Goal: Book appointment/travel/reservation

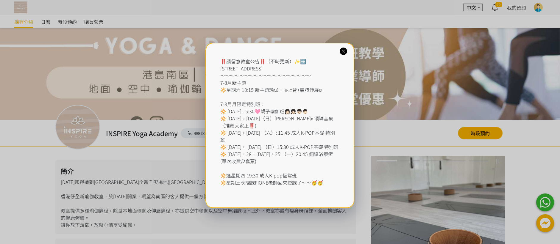
scroll to position [53, 0]
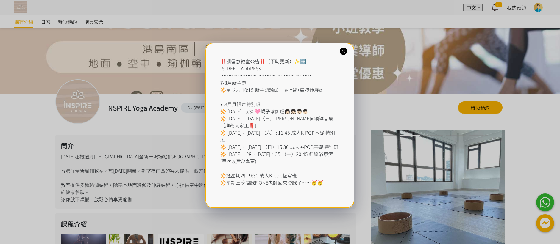
drag, startPoint x: 343, startPoint y: 52, endPoint x: 341, endPoint y: 59, distance: 6.4
click at [343, 52] on icon at bounding box center [343, 51] width 6 height 6
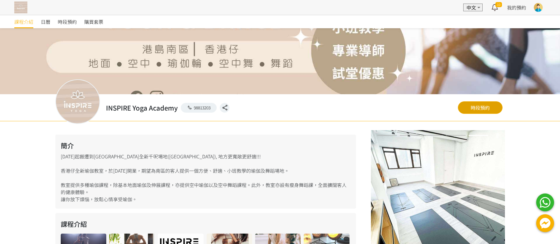
click at [482, 107] on link "時段預約" at bounding box center [480, 107] width 45 height 12
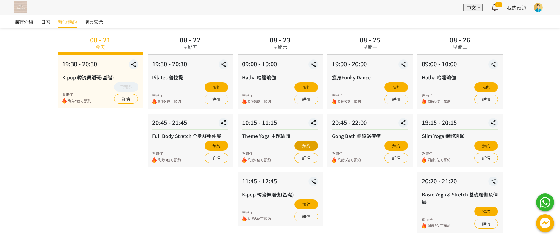
scroll to position [38, 0]
click at [394, 88] on button "預約" at bounding box center [396, 87] width 24 height 10
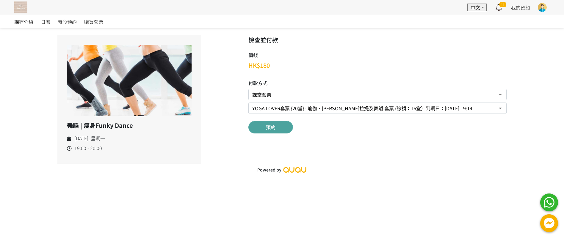
click at [268, 128] on button "預約" at bounding box center [270, 127] width 45 height 12
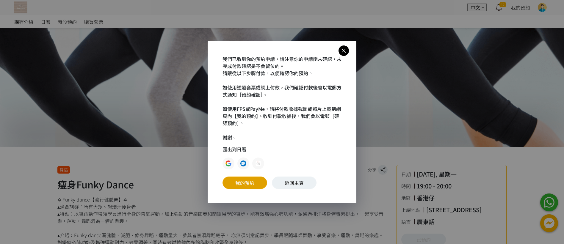
click at [246, 184] on link "我的預約" at bounding box center [245, 183] width 45 height 12
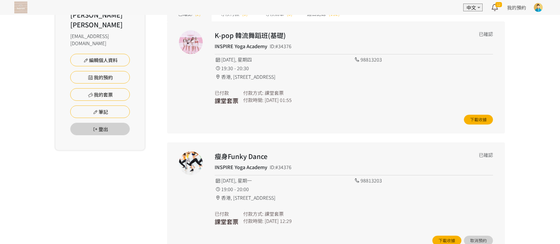
scroll to position [54, 0]
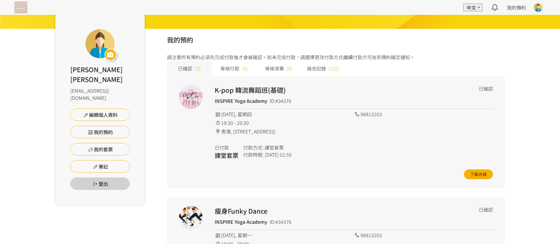
click at [24, 9] on img at bounding box center [20, 7] width 13 height 12
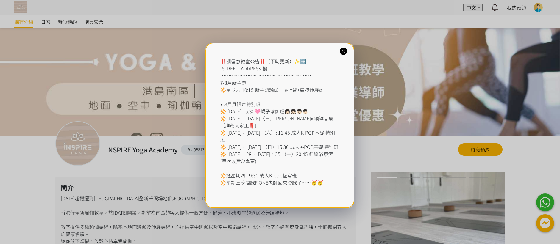
scroll to position [21, 0]
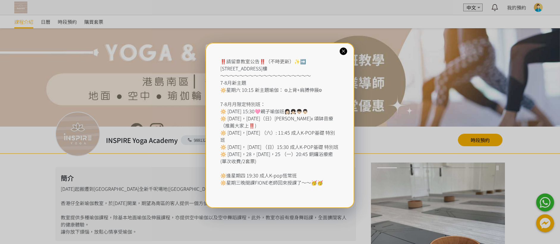
click at [344, 51] on icon at bounding box center [343, 51] width 6 height 6
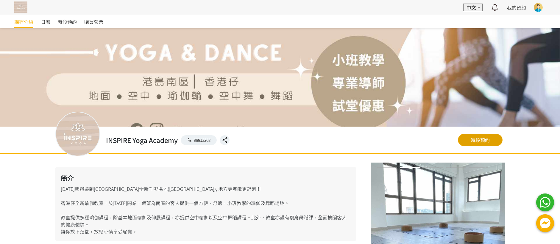
click at [480, 142] on link "時段預約" at bounding box center [480, 140] width 45 height 12
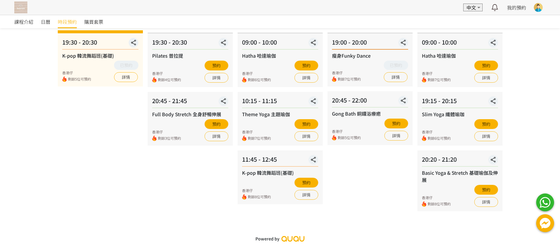
scroll to position [60, 0]
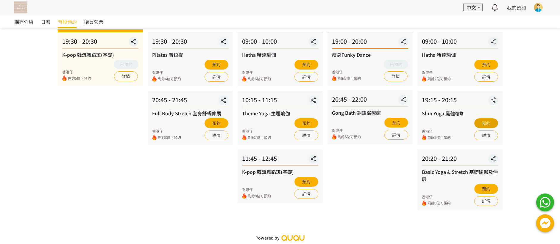
click at [484, 124] on button "預約" at bounding box center [486, 123] width 24 height 10
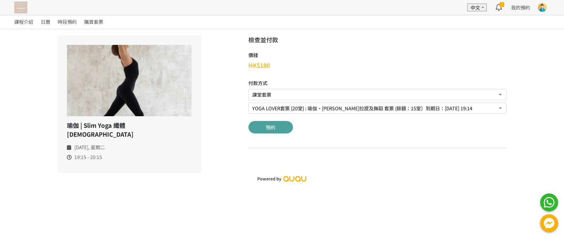
click at [270, 127] on button "預約" at bounding box center [270, 127] width 45 height 12
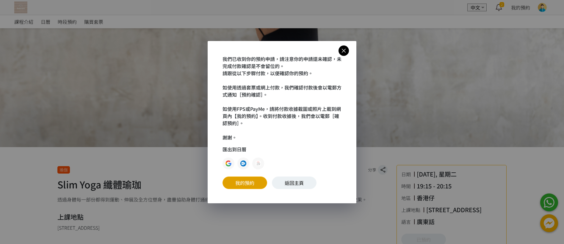
click at [249, 182] on link "我的預約" at bounding box center [245, 183] width 45 height 12
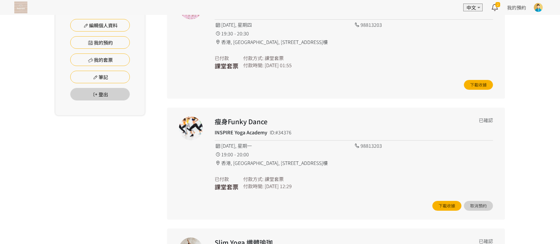
scroll to position [54, 0]
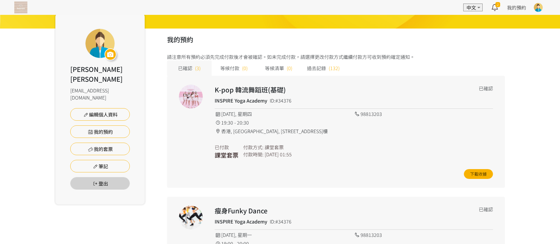
click at [23, 8] on img at bounding box center [20, 7] width 13 height 12
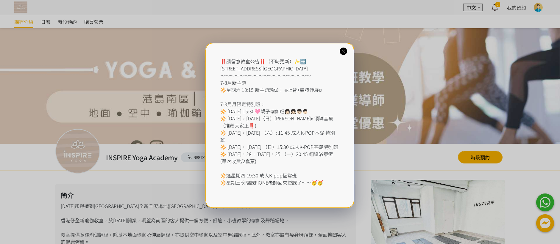
scroll to position [8, 0]
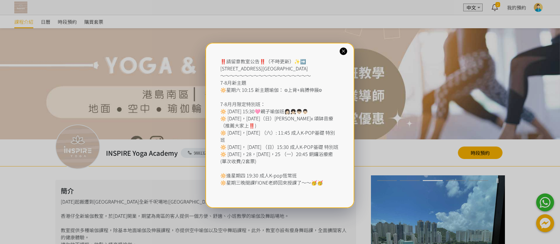
click at [342, 51] on icon at bounding box center [343, 51] width 6 height 6
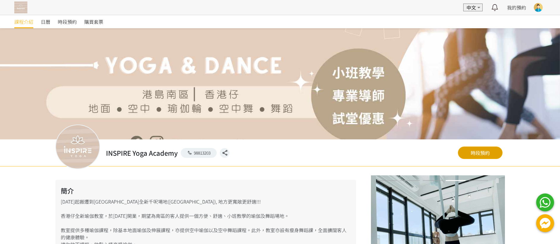
click at [478, 153] on link "時段預約" at bounding box center [480, 153] width 45 height 12
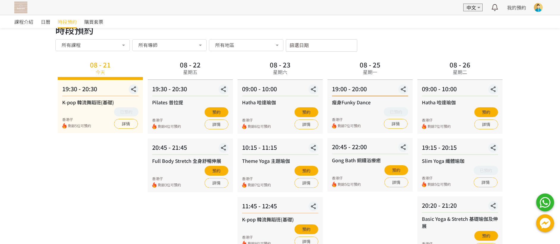
scroll to position [10, 0]
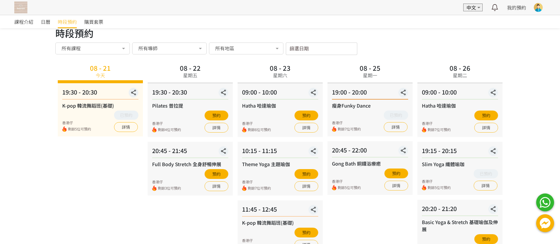
click at [329, 49] on input "篩選日期" at bounding box center [321, 49] width 71 height 12
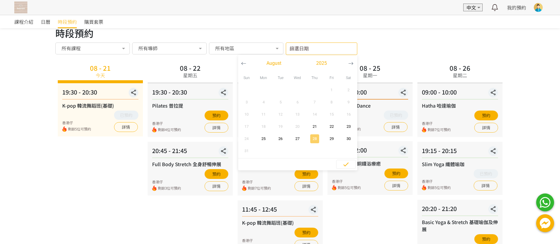
click at [314, 138] on span "28" at bounding box center [314, 139] width 13 height 6
type input "2025-08-28 - ..."
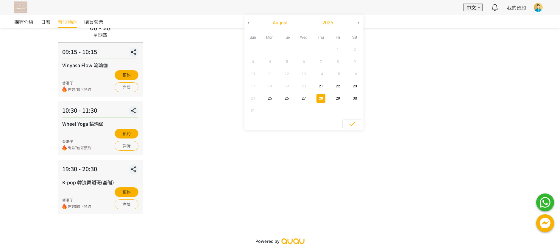
scroll to position [53, 0]
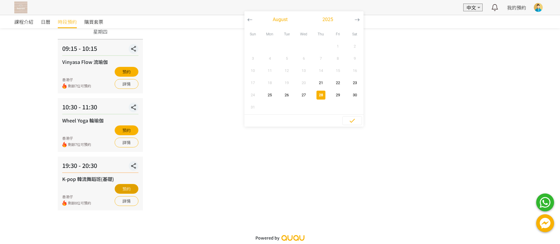
click at [127, 189] on button "預約" at bounding box center [127, 189] width 24 height 10
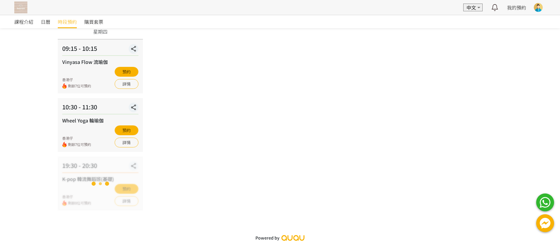
click at [20, 9] on img at bounding box center [20, 7] width 13 height 12
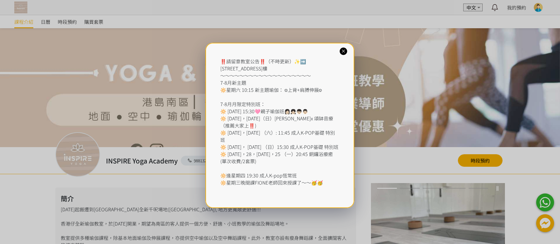
click at [342, 51] on icon at bounding box center [343, 51] width 6 height 6
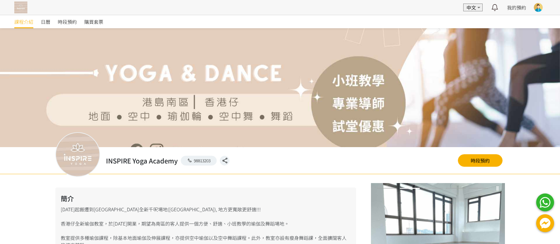
click at [539, 8] on div at bounding box center [537, 7] width 9 height 9
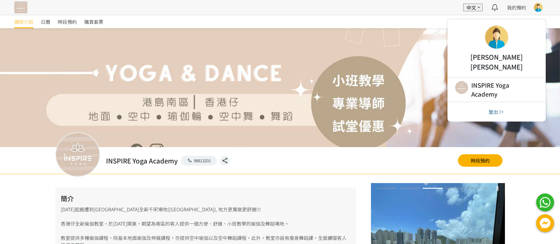
click at [496, 41] on div at bounding box center [496, 37] width 23 height 23
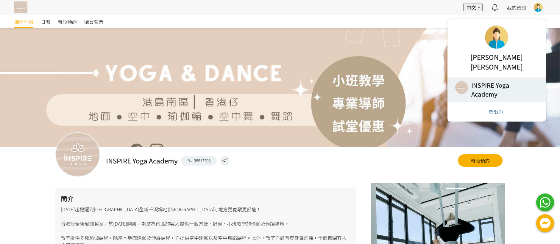
click at [463, 79] on link at bounding box center [496, 90] width 98 height 24
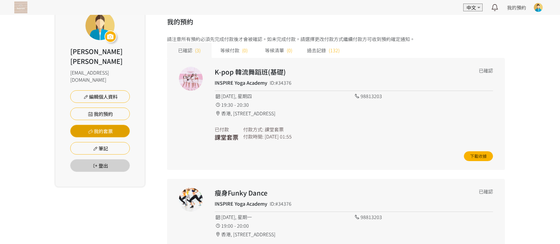
scroll to position [72, 0]
click at [99, 125] on link "我的套票" at bounding box center [100, 131] width 60 height 12
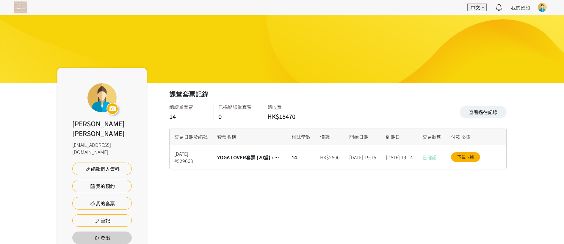
click at [22, 7] on img at bounding box center [20, 7] width 13 height 12
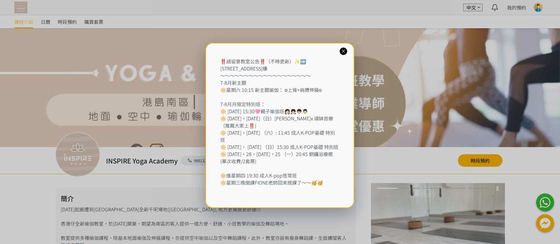
click at [344, 51] on icon at bounding box center [343, 51] width 6 height 6
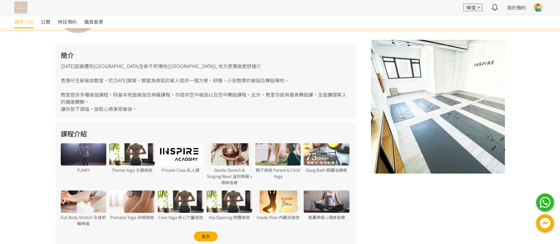
scroll to position [159, 0]
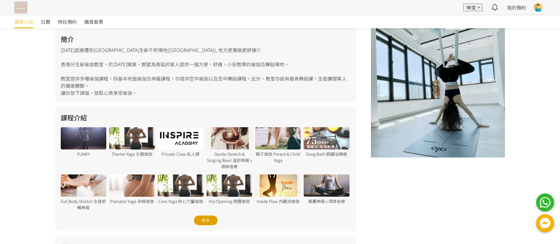
click at [206, 222] on div "更多" at bounding box center [206, 221] width 24 height 10
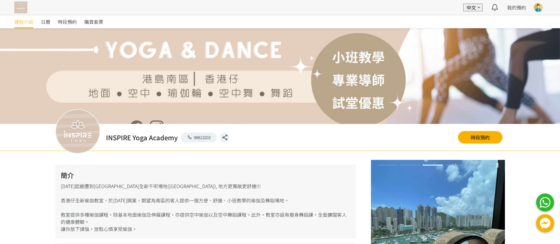
scroll to position [0, 0]
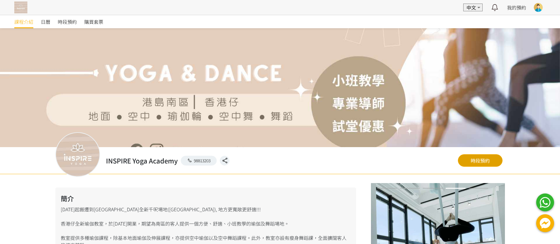
click at [474, 162] on link "時段預約" at bounding box center [480, 160] width 45 height 12
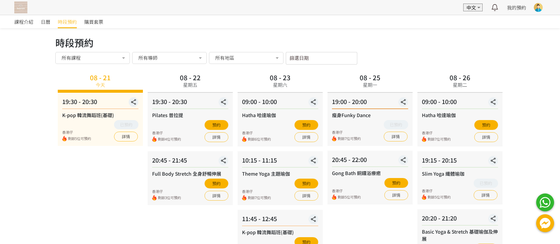
click at [325, 58] on input "篩選日期" at bounding box center [321, 58] width 71 height 12
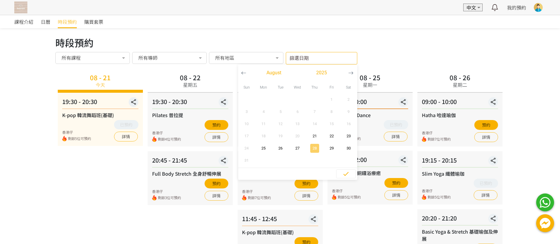
click at [315, 149] on span "28" at bounding box center [314, 148] width 13 height 6
type input "2025-08-28 - ..."
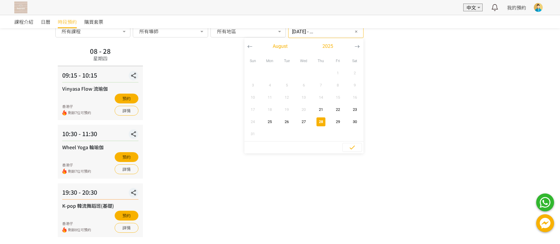
scroll to position [53, 0]
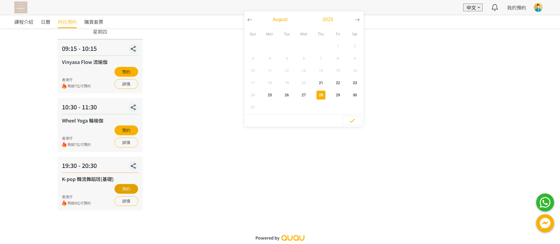
drag, startPoint x: 125, startPoint y: 189, endPoint x: 129, endPoint y: 188, distance: 3.7
click at [126, 188] on button "預約" at bounding box center [126, 189] width 24 height 10
click at [124, 189] on button "預約" at bounding box center [127, 189] width 24 height 10
click at [123, 190] on button "預約" at bounding box center [127, 189] width 24 height 10
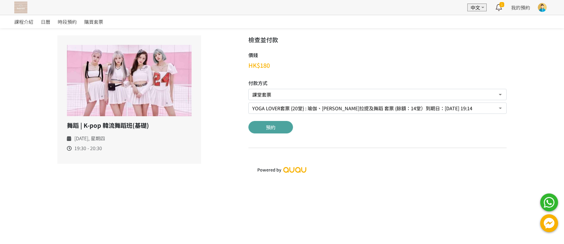
click at [276, 131] on button "預約" at bounding box center [270, 127] width 45 height 12
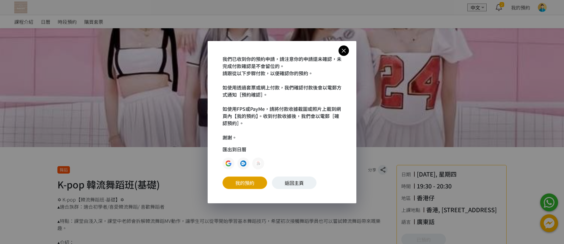
click at [242, 182] on link "我的預約" at bounding box center [245, 183] width 45 height 12
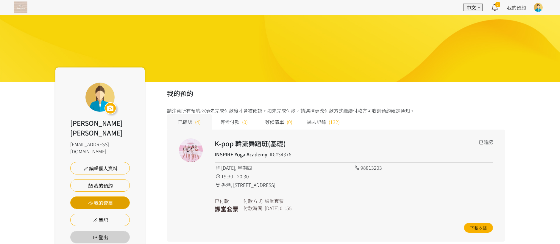
click at [100, 197] on link "我的套票" at bounding box center [100, 203] width 60 height 12
